Goal: Navigation & Orientation: Find specific page/section

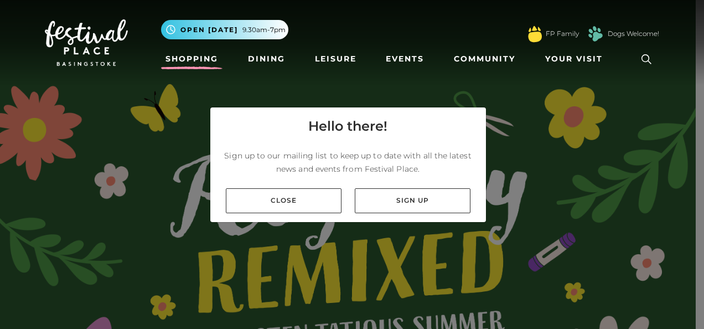
drag, startPoint x: 0, startPoint y: 0, endPoint x: 209, endPoint y: 58, distance: 217.1
click at [209, 58] on link "Shopping" at bounding box center [191, 59] width 61 height 20
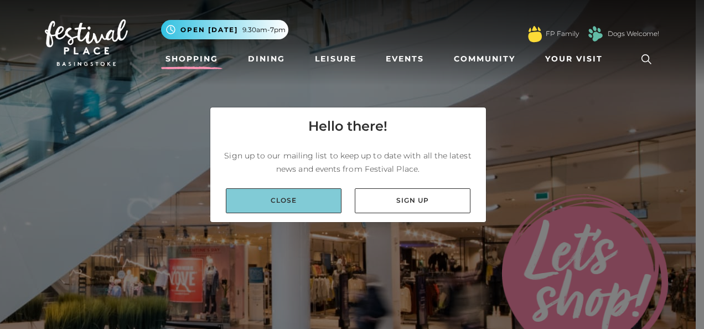
click at [285, 197] on link "Close" at bounding box center [284, 200] width 116 height 25
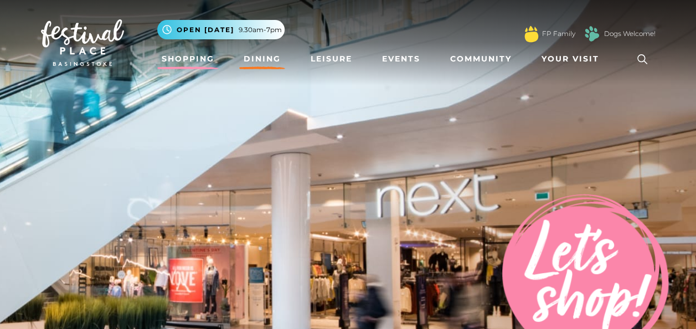
click at [250, 65] on link "Dining" at bounding box center [262, 59] width 46 height 20
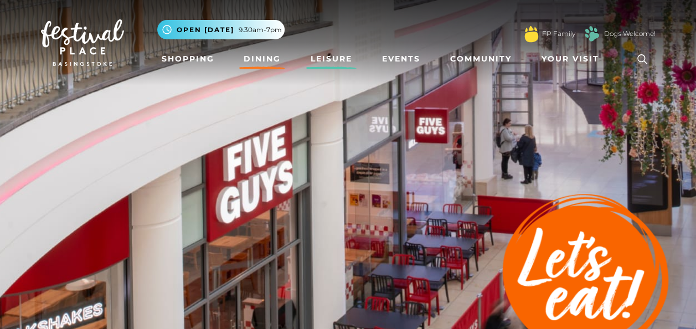
click at [320, 58] on link "Leisure" at bounding box center [331, 59] width 50 height 20
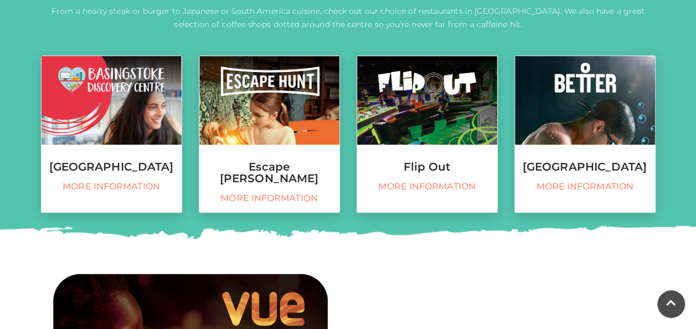
scroll to position [443, 0]
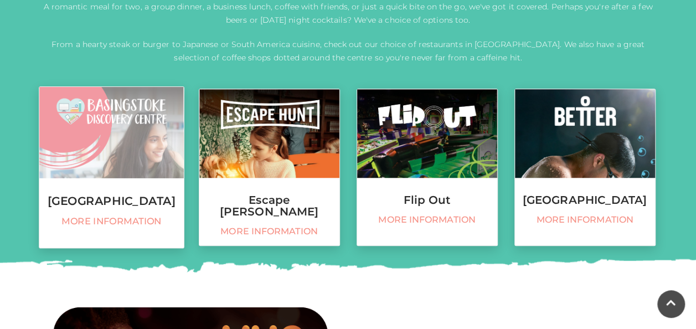
click at [143, 202] on h3 "Basingstoke Discovery Centre" at bounding box center [111, 201] width 145 height 12
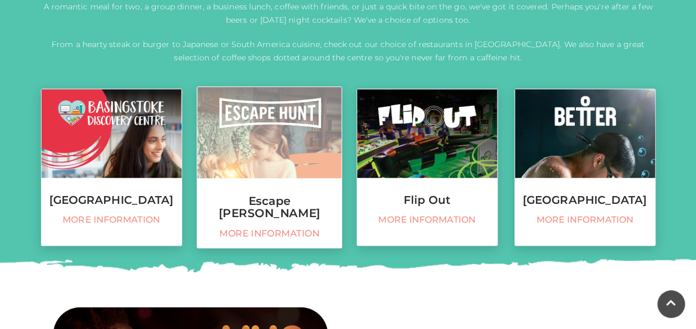
click at [259, 197] on h3 "Escape Hunt" at bounding box center [269, 207] width 145 height 24
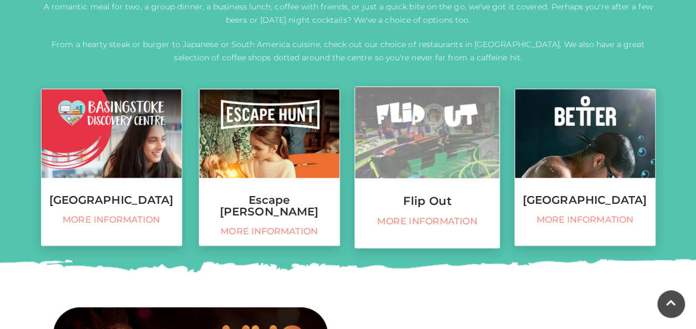
click at [431, 187] on link "Flip Out More information" at bounding box center [427, 167] width 146 height 162
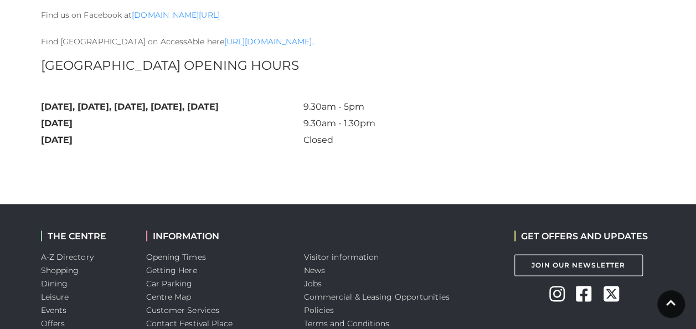
scroll to position [842, 0]
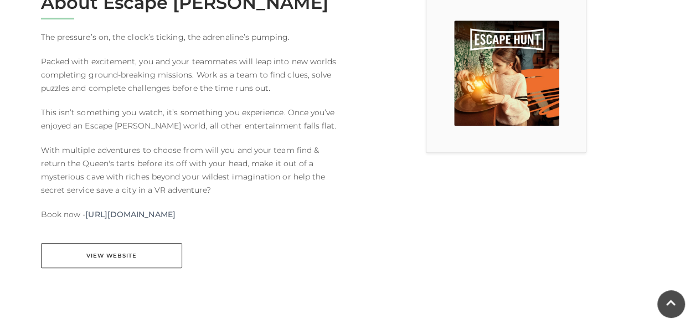
scroll to position [332, 0]
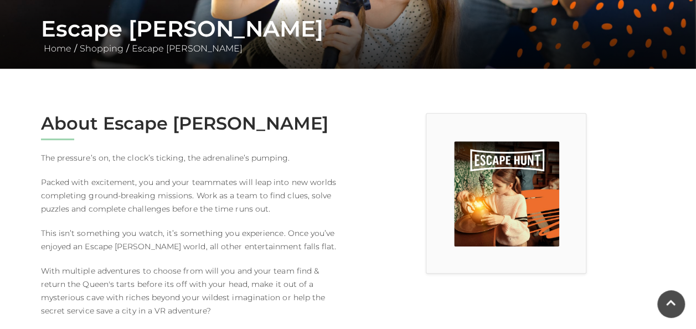
scroll to position [221, 0]
